Goal: Task Accomplishment & Management: Manage account settings

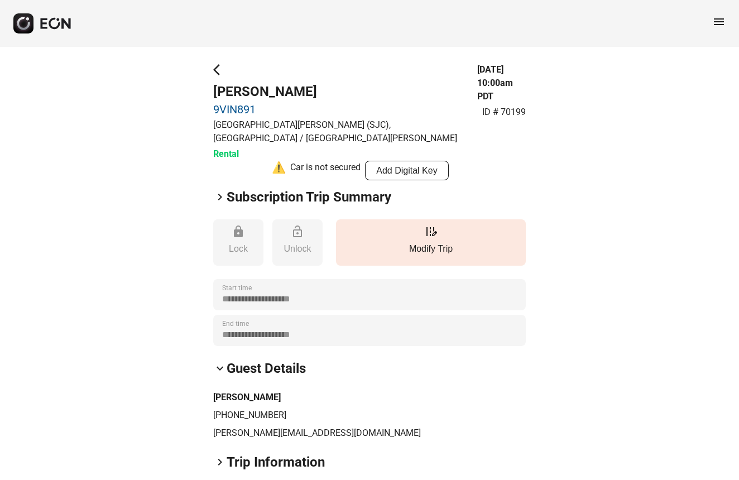
click at [717, 25] on span "menu" at bounding box center [718, 21] width 13 height 13
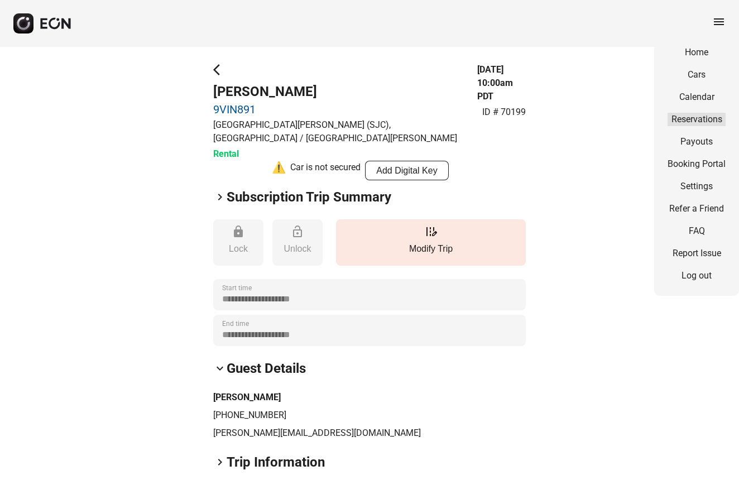
click at [701, 115] on link "Reservations" at bounding box center [697, 119] width 58 height 13
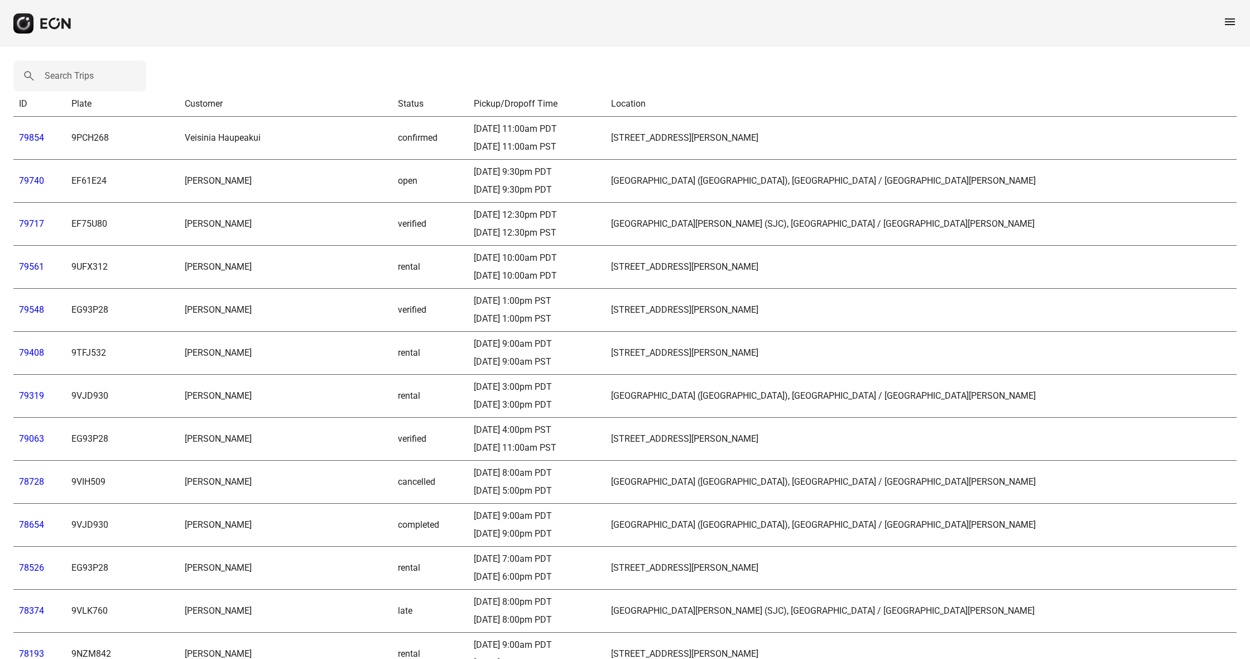
click at [35, 141] on link "79854" at bounding box center [31, 137] width 25 height 11
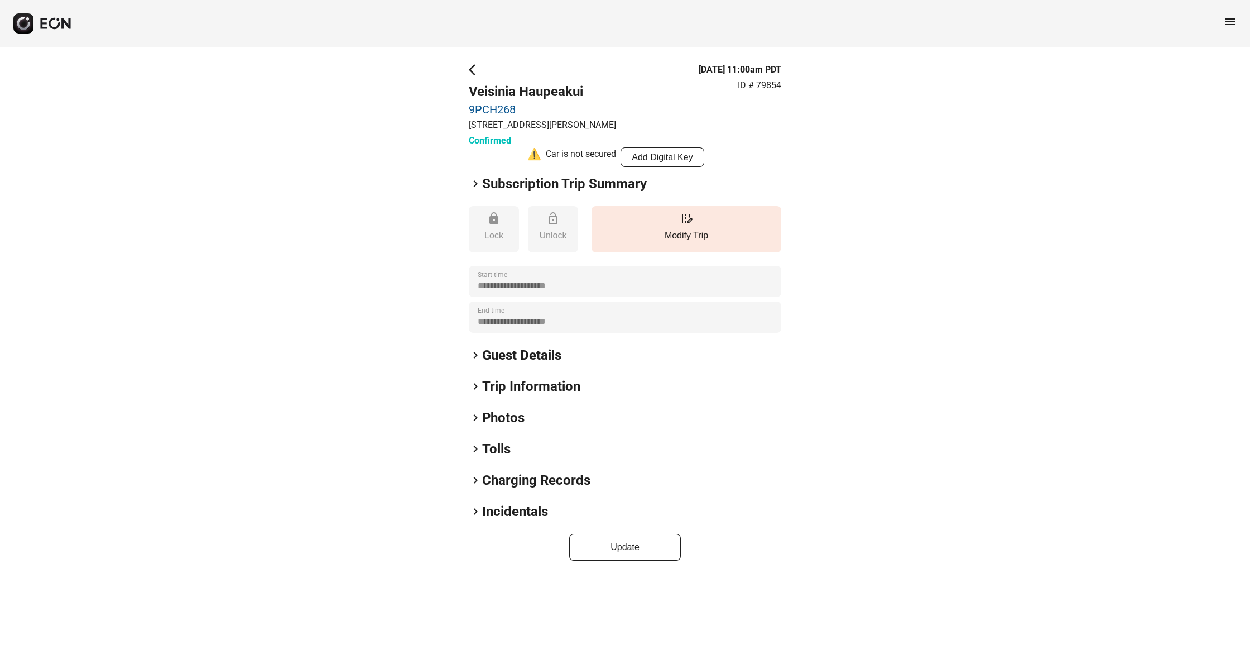
click at [474, 388] on span "keyboard_arrow_right" at bounding box center [475, 386] width 13 height 13
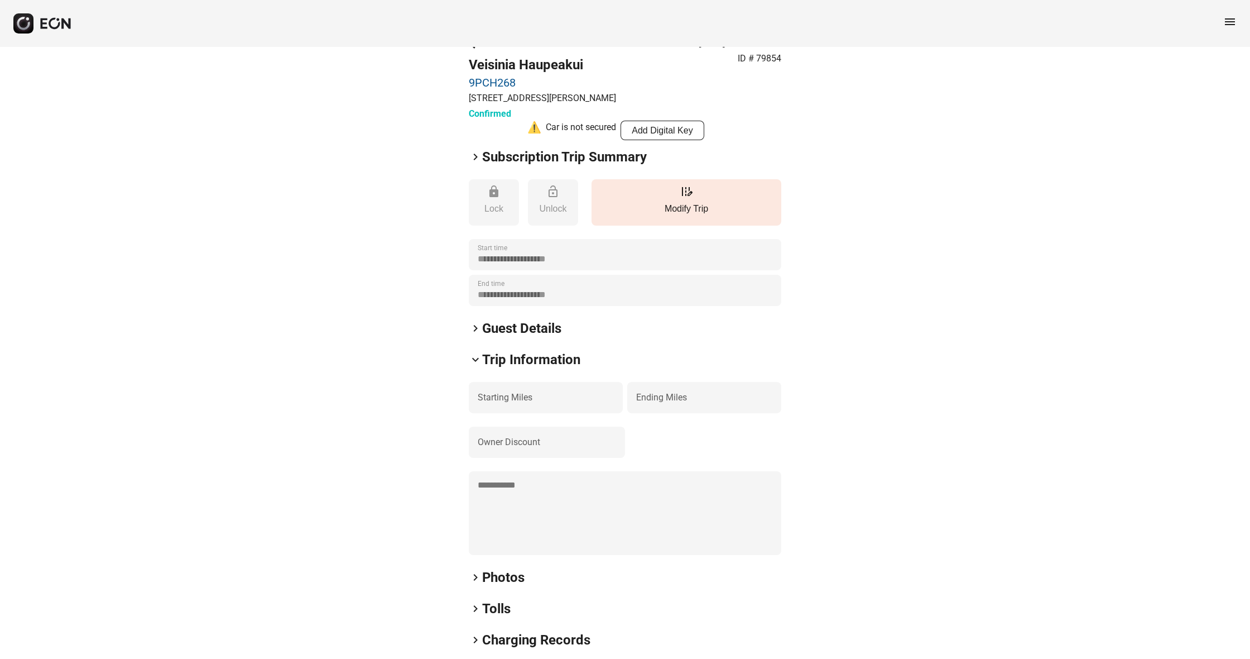
scroll to position [26, 0]
click at [472, 328] on span "keyboard_arrow_right" at bounding box center [475, 328] width 13 height 13
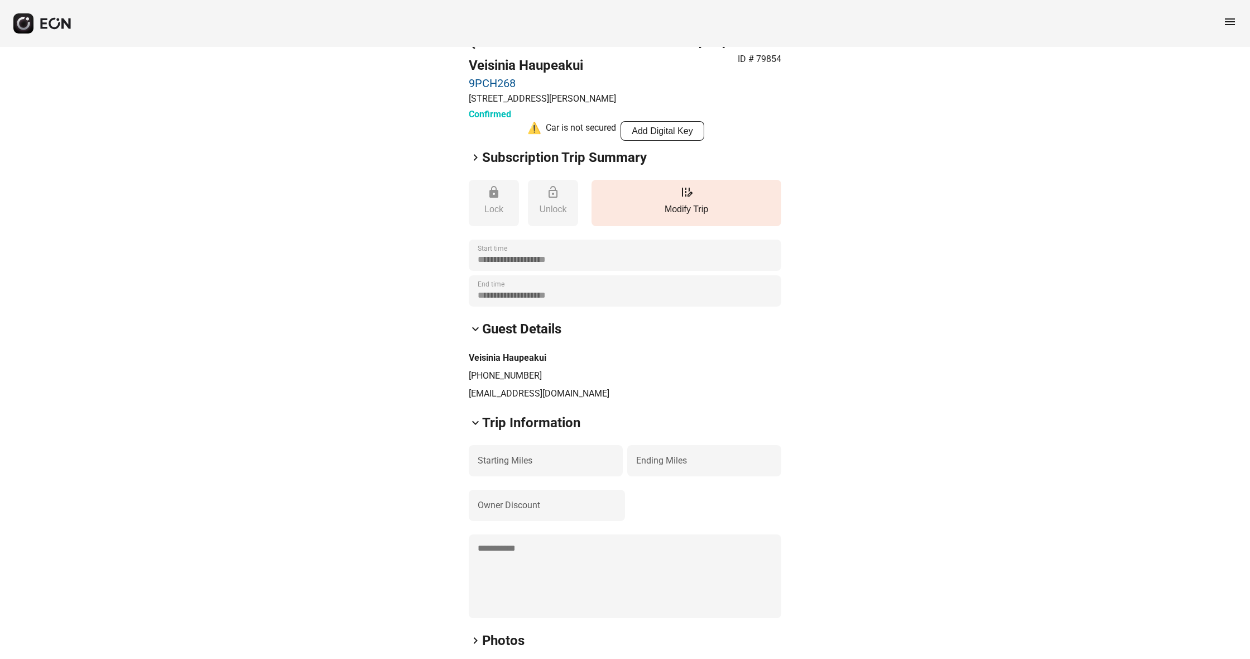
click at [474, 157] on span "keyboard_arrow_right" at bounding box center [475, 157] width 13 height 13
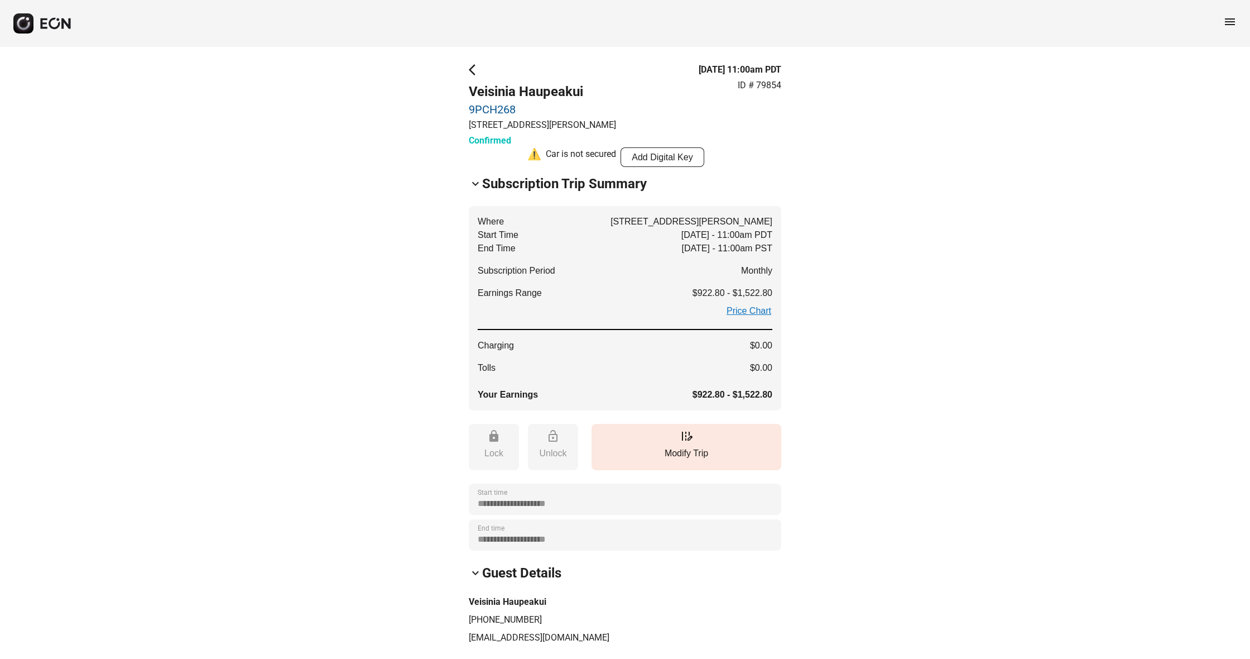
scroll to position [0, 0]
click at [474, 71] on span "arrow_back_ios" at bounding box center [475, 69] width 13 height 13
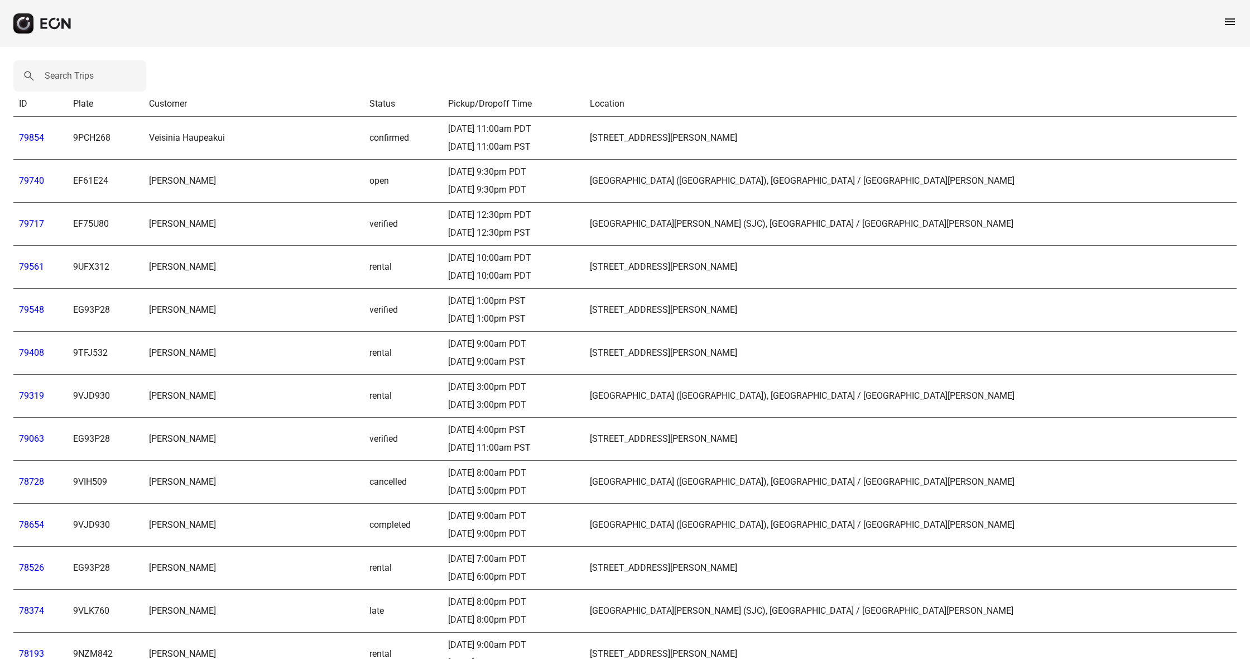
click at [23, 180] on link "79740" at bounding box center [31, 180] width 25 height 11
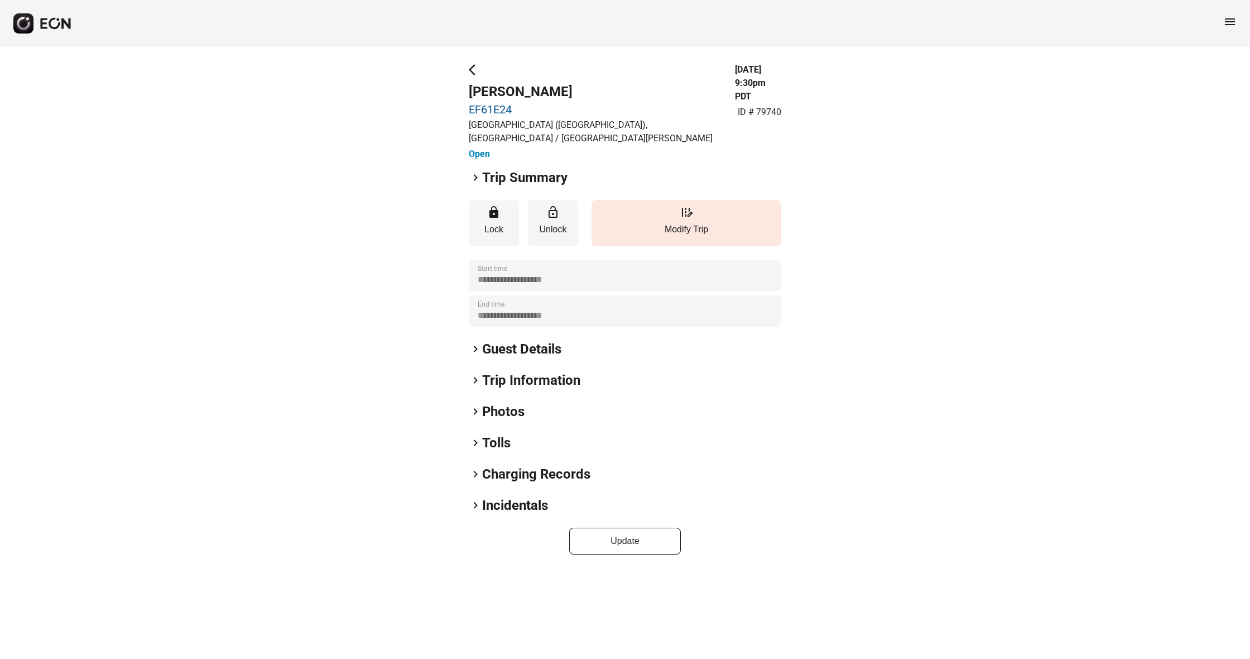
click at [476, 179] on span "keyboard_arrow_right" at bounding box center [475, 177] width 13 height 13
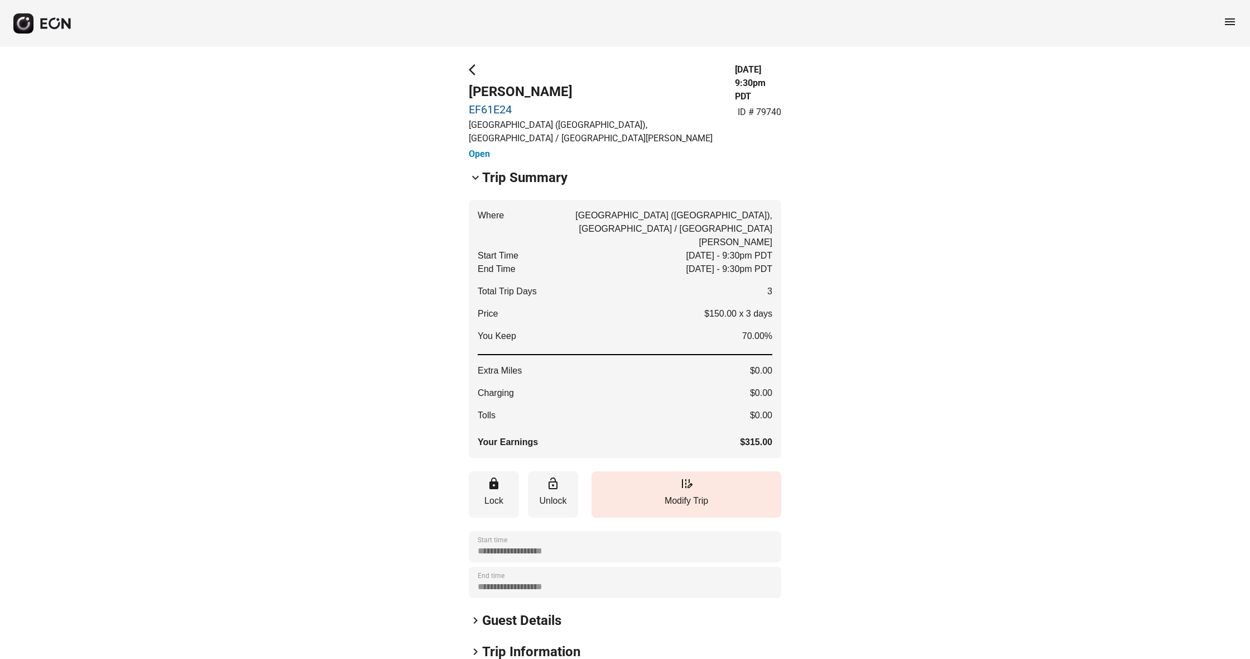
click at [479, 178] on span "keyboard_arrow_down" at bounding box center [475, 177] width 13 height 13
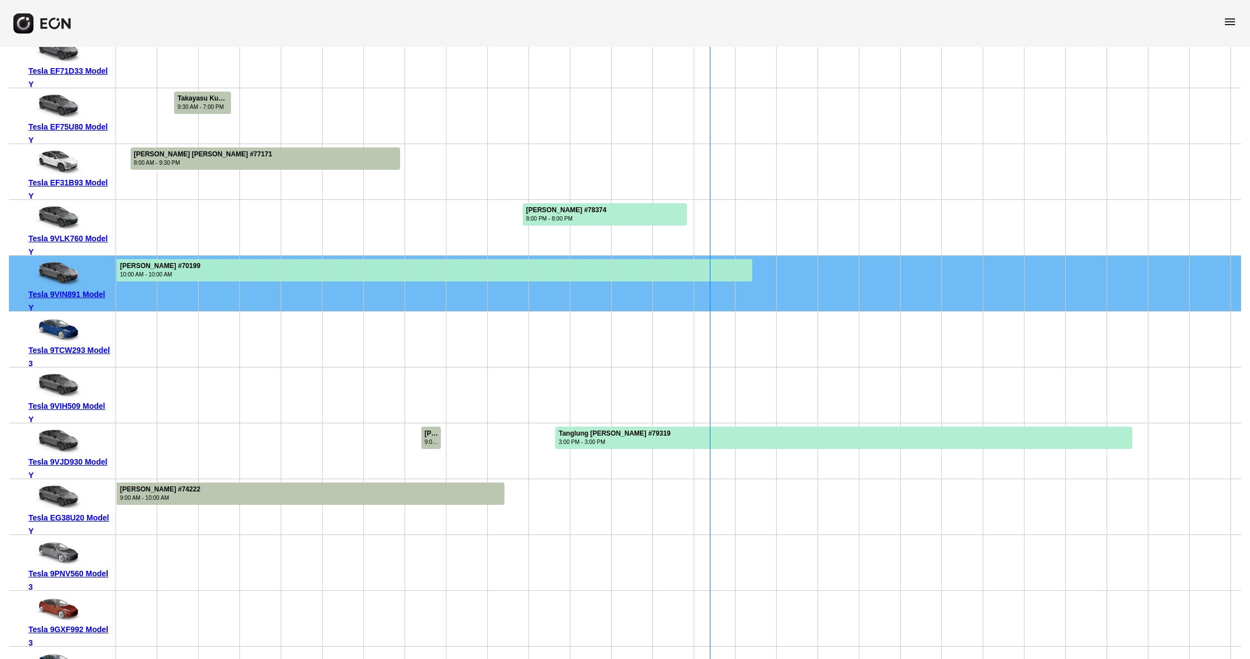
scroll to position [0, 155]
